Goal: Information Seeking & Learning: Check status

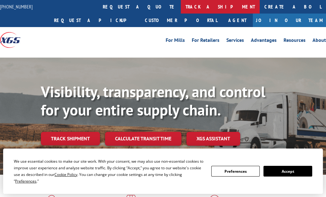
click at [181, 6] on link "track a shipment" at bounding box center [220, 7] width 79 height 14
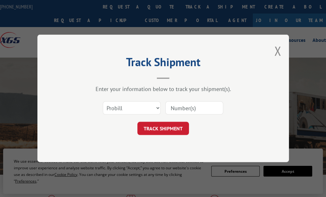
click at [192, 112] on input at bounding box center [194, 108] width 58 height 13
paste input "17693479"
type input "17693479"
click at [168, 130] on button "TRACK SHIPMENT" at bounding box center [163, 128] width 52 height 13
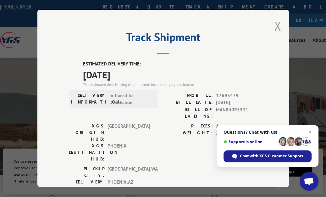
click at [275, 27] on button "Close modal" at bounding box center [277, 26] width 7 height 17
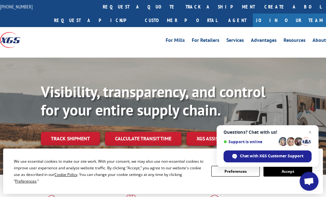
drag, startPoint x: 163, startPoint y: 9, endPoint x: 189, endPoint y: 20, distance: 28.3
click at [181, 9] on link "track a shipment" at bounding box center [220, 7] width 79 height 14
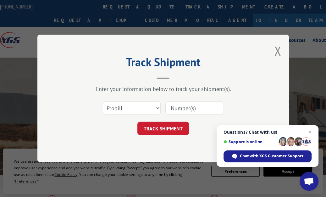
click at [195, 112] on input at bounding box center [194, 108] width 58 height 13
paste input "17503687"
type input "17503687"
click at [168, 126] on button "TRACK SHIPMENT" at bounding box center [163, 128] width 52 height 13
